Goal: Navigation & Orientation: Understand site structure

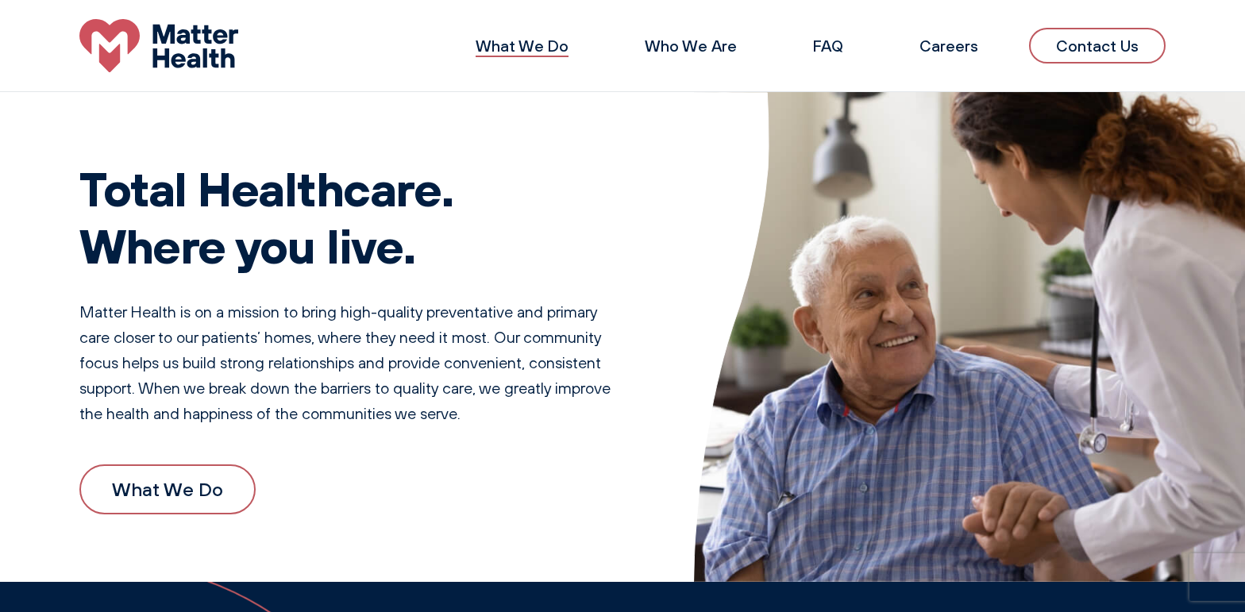
click at [541, 48] on link "What We Do" at bounding box center [522, 46] width 93 height 20
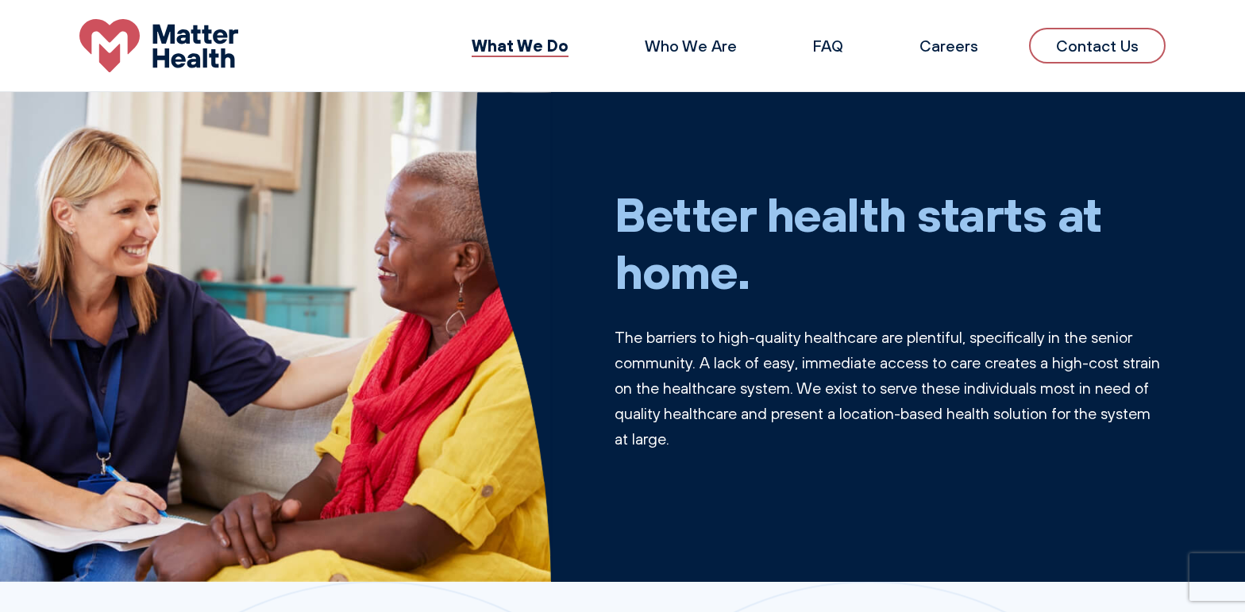
click at [702, 33] on li "Who We Are" at bounding box center [690, 46] width 143 height 38
click at [691, 51] on link "Who We Are" at bounding box center [691, 46] width 92 height 20
